Goal: Book appointment/travel/reservation

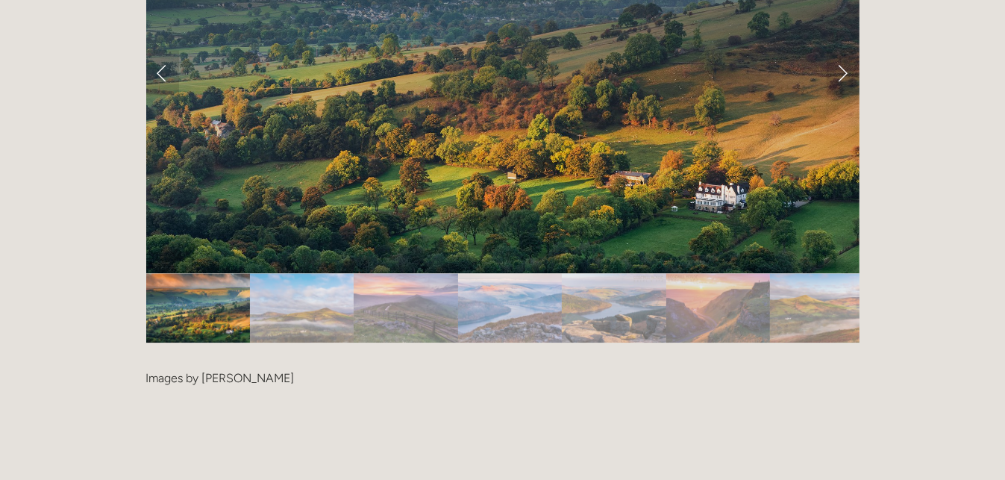
scroll to position [2926, 0]
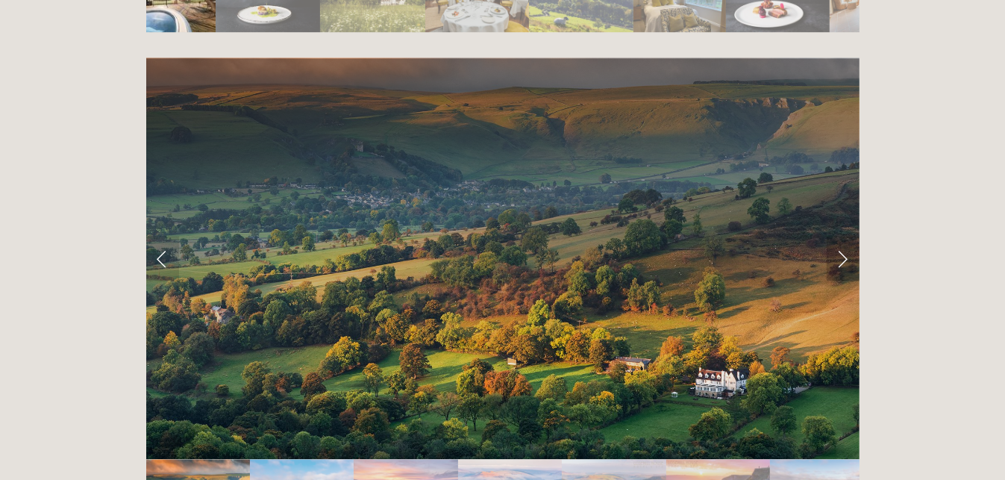
click at [846, 236] on link "Next Slide" at bounding box center [843, 258] width 33 height 45
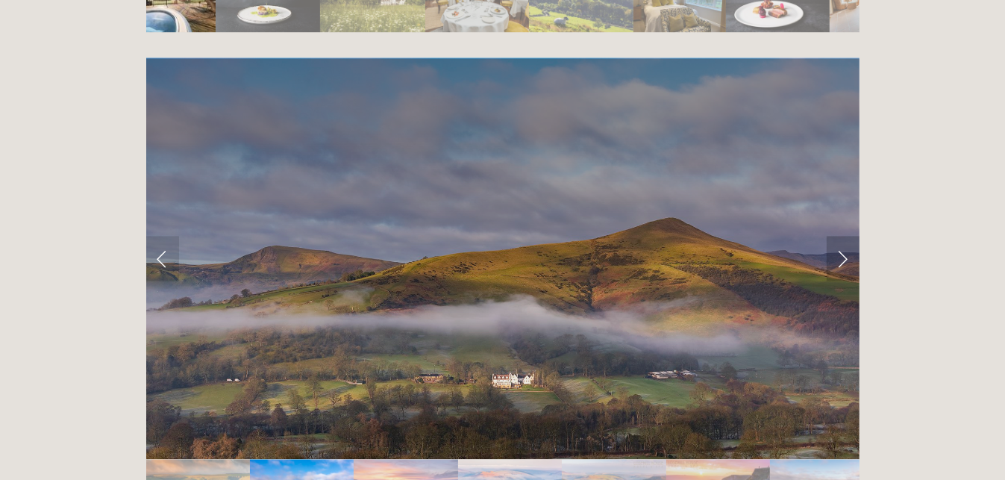
click at [846, 236] on link "Next Slide" at bounding box center [843, 258] width 33 height 45
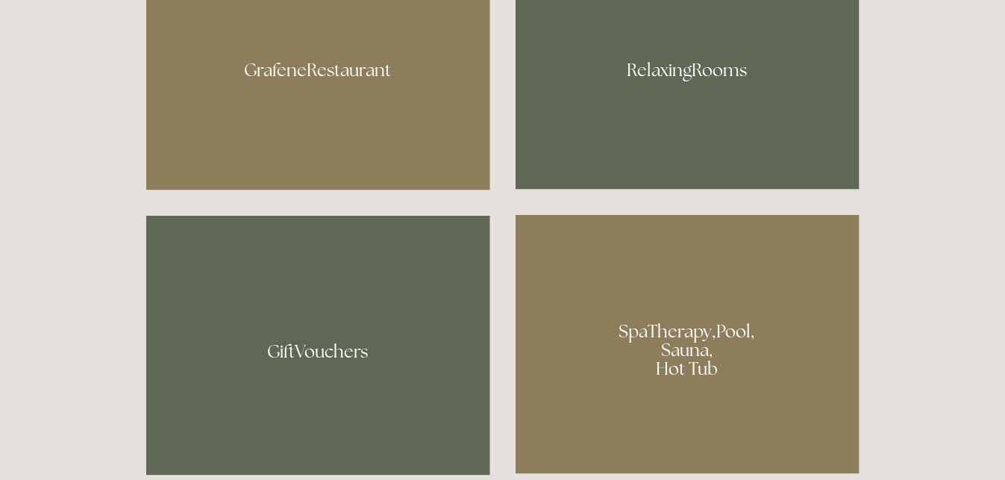
scroll to position [597, 0]
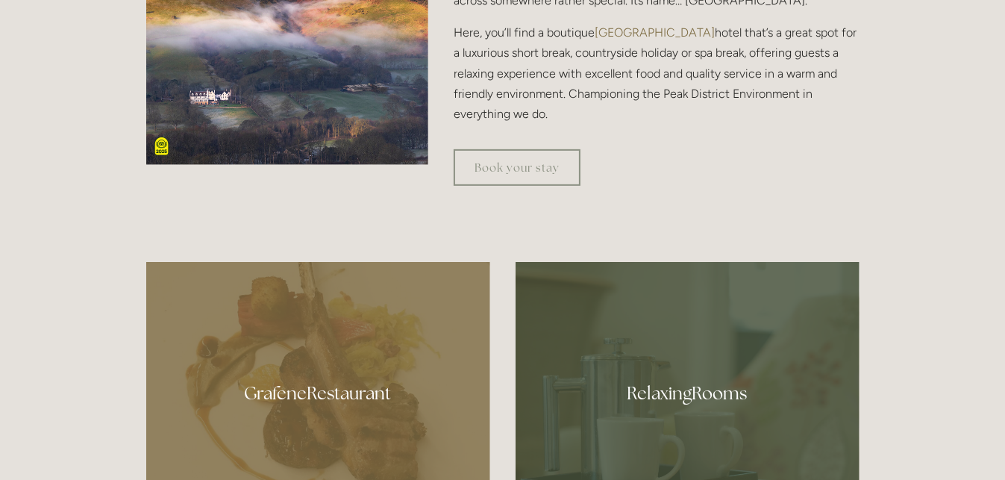
click at [717, 319] on div at bounding box center [688, 387] width 344 height 251
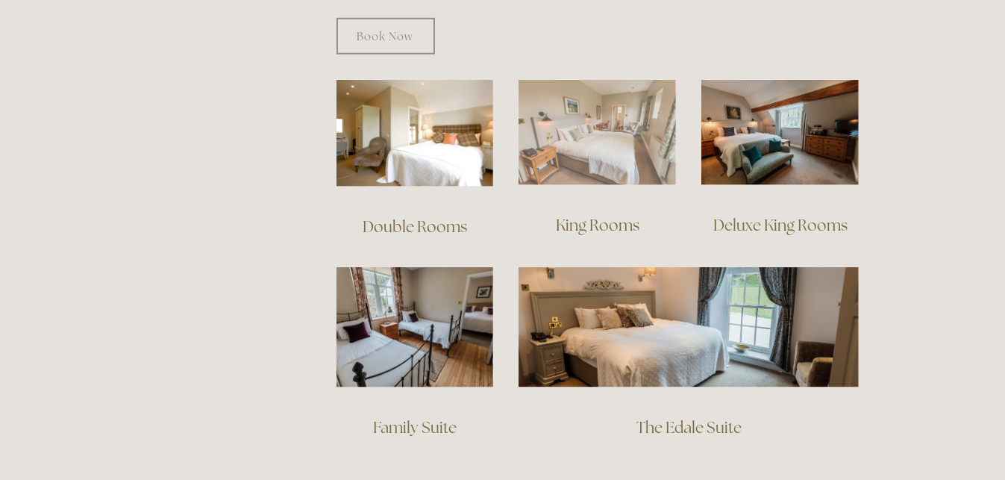
scroll to position [1075, 0]
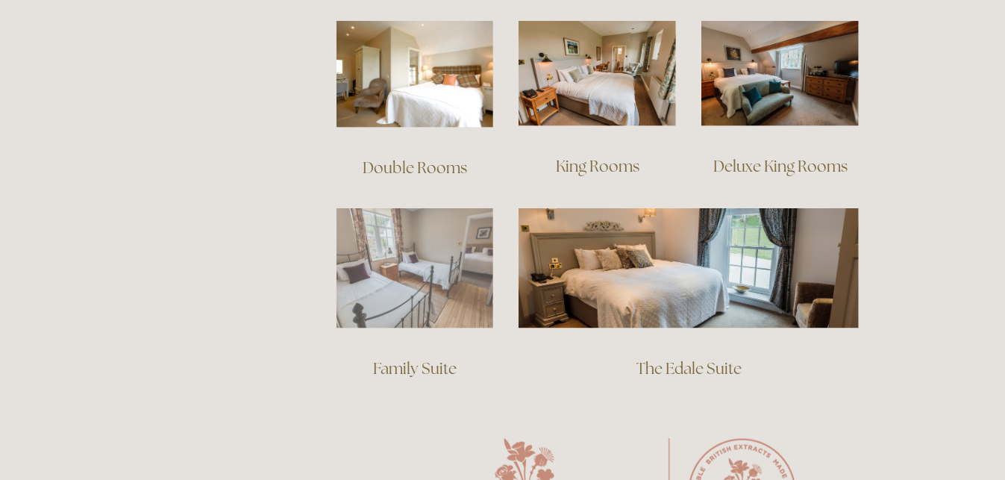
click at [482, 233] on img at bounding box center [415, 268] width 157 height 120
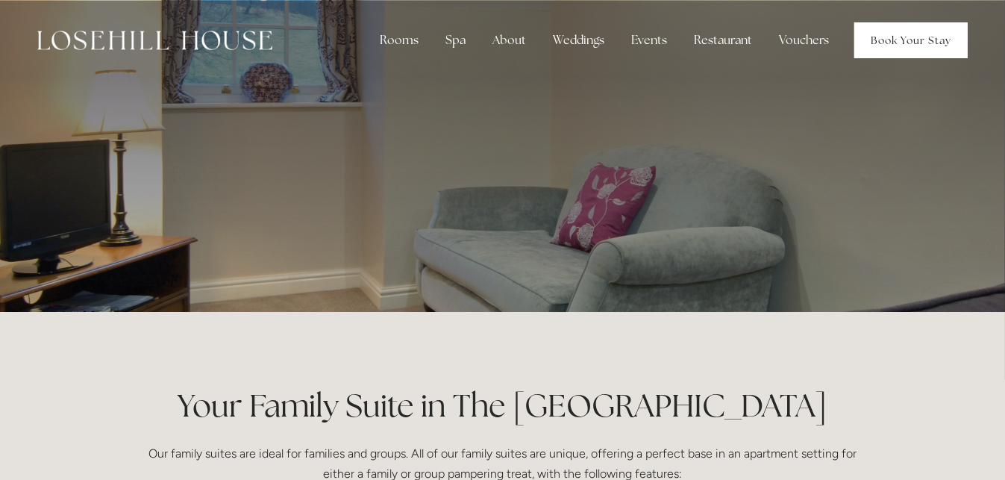
click at [902, 28] on link "Book Your Stay" at bounding box center [911, 40] width 113 height 36
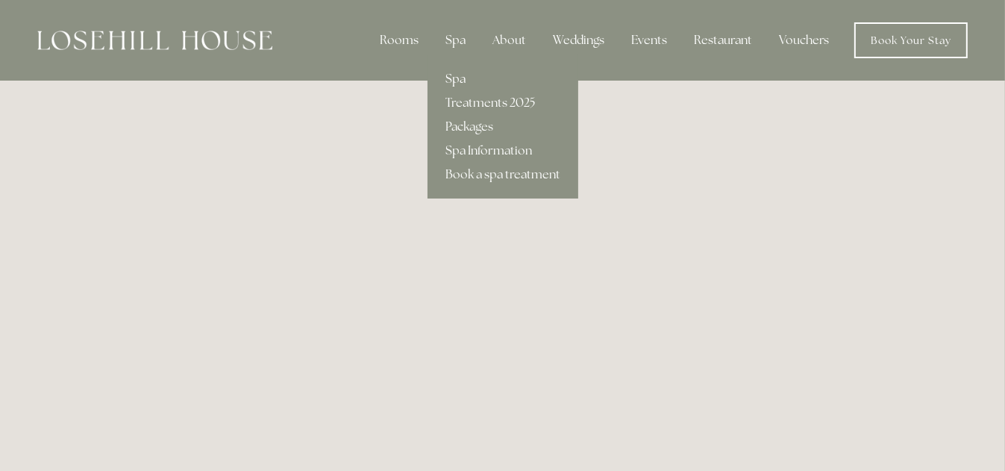
click at [453, 73] on link "Spa" at bounding box center [503, 79] width 151 height 24
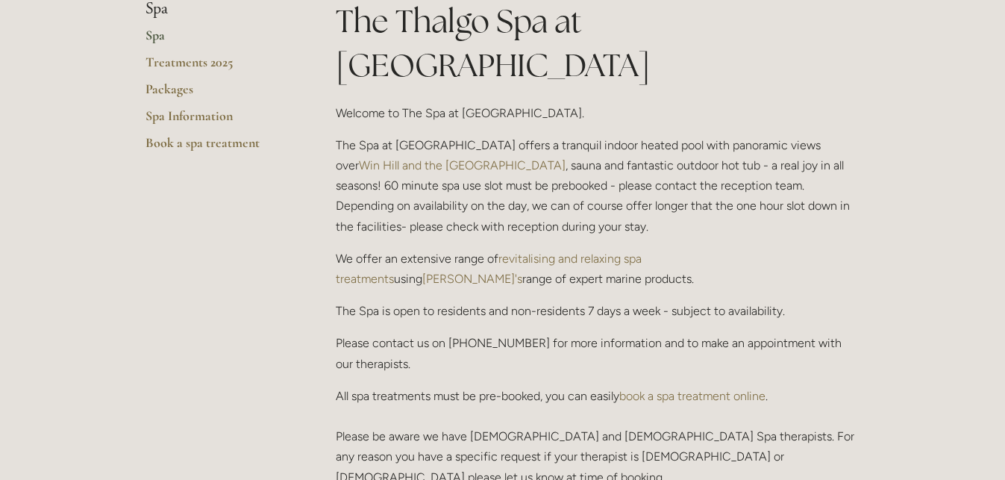
scroll to position [418, 0]
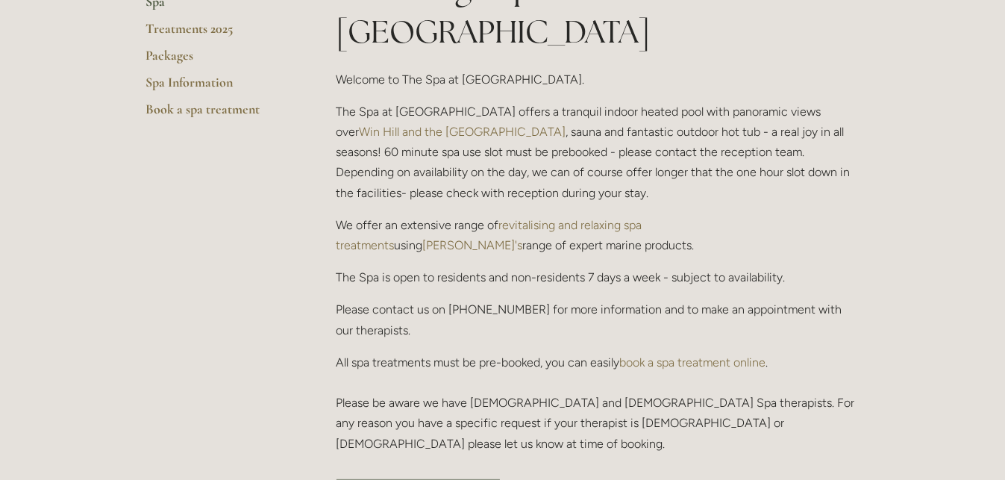
click at [673, 355] on link "book a spa treatment online" at bounding box center [693, 362] width 146 height 14
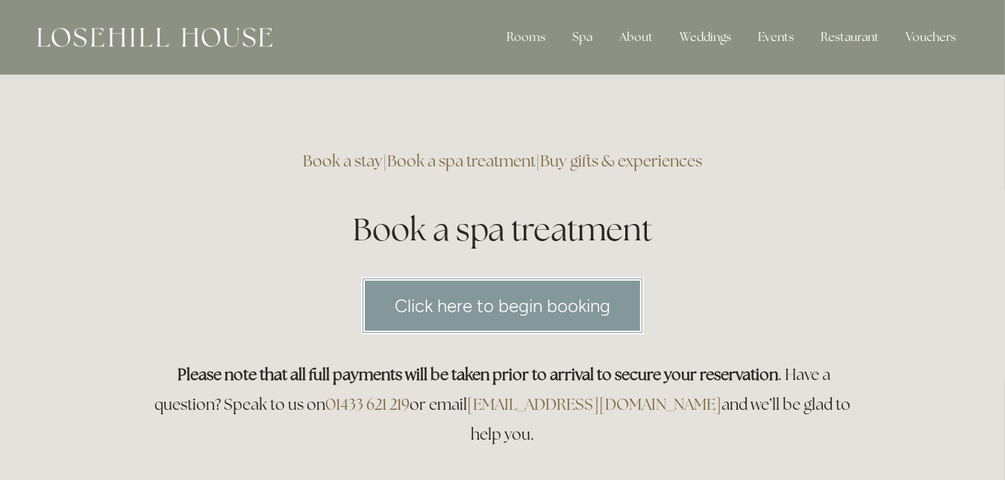
click at [587, 299] on link "Click here to begin booking" at bounding box center [502, 305] width 283 height 57
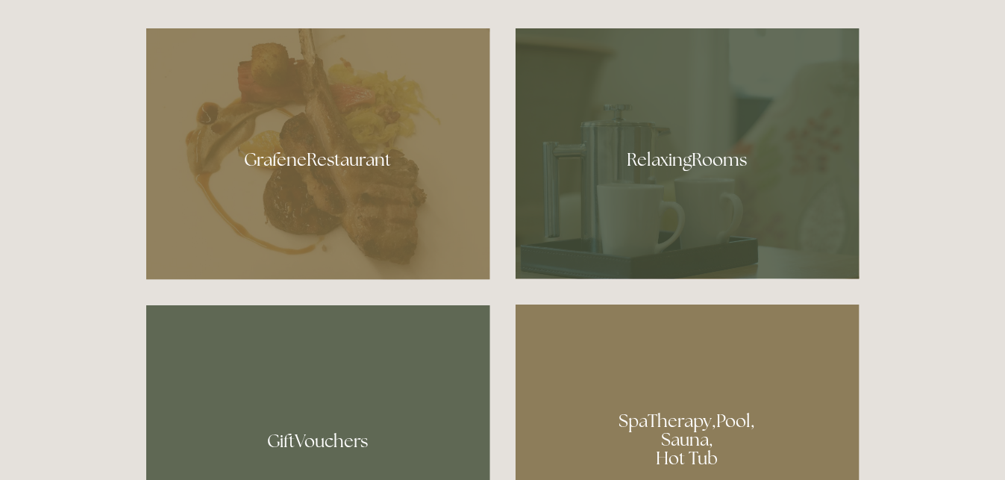
scroll to position [836, 0]
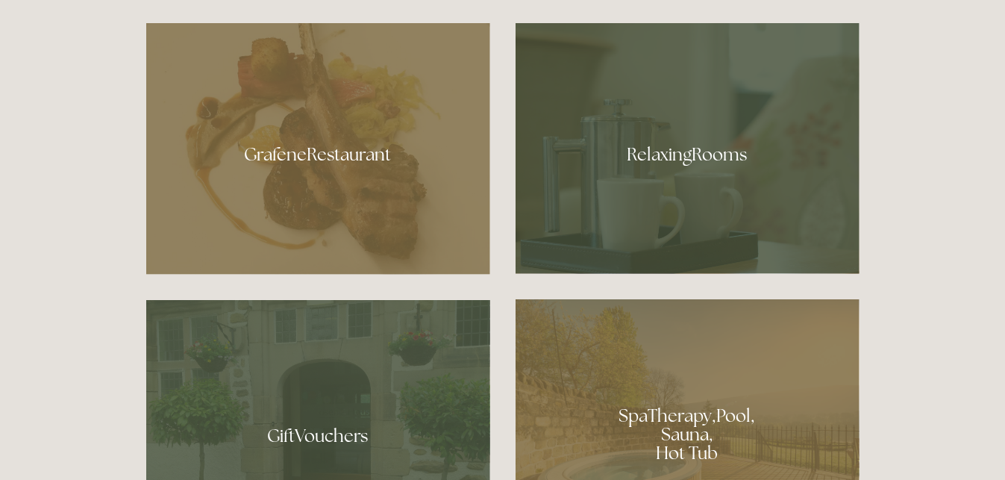
click at [432, 171] on div at bounding box center [318, 149] width 344 height 252
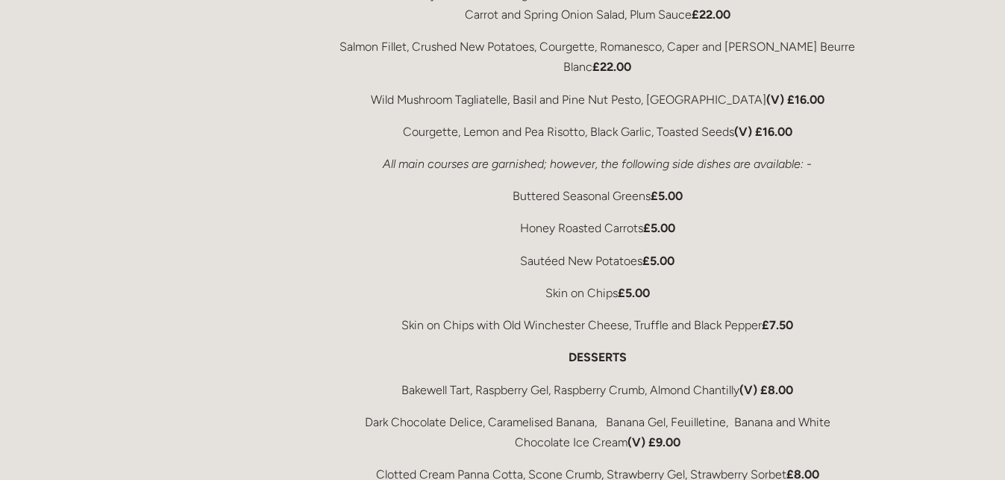
scroll to position [2926, 0]
